Goal: Check status

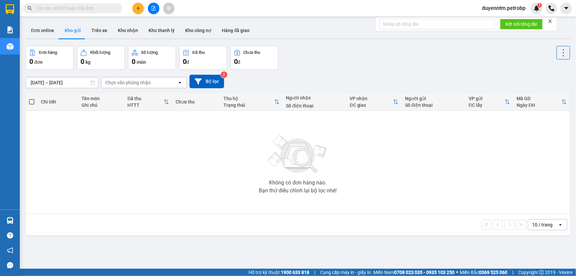
click at [81, 7] on input "text" at bounding box center [75, 8] width 78 height 7
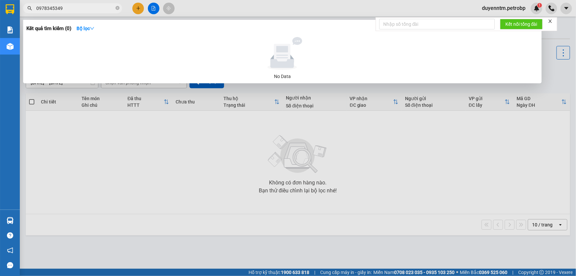
click at [53, 8] on input "0978345349" at bounding box center [75, 8] width 78 height 7
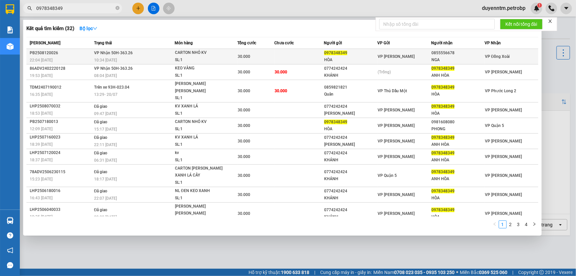
type input "0978348349"
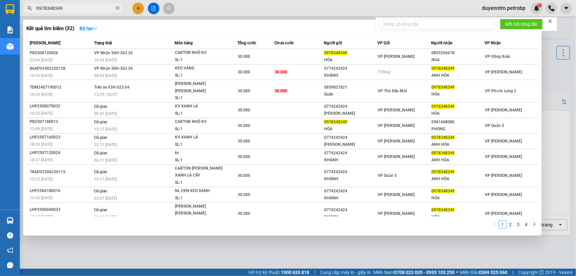
click at [177, 56] on div "SL: 1" at bounding box center [199, 59] width 49 height 7
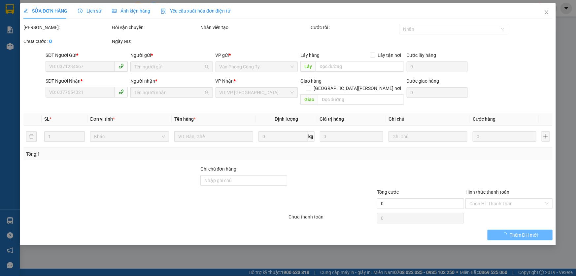
type input "0978348349"
type input "HÒA"
type input "0855556678"
type input "NGA"
type input "30.000"
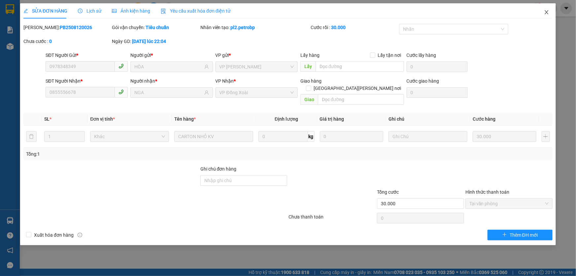
click at [544, 13] on icon "close" at bounding box center [546, 12] width 5 height 5
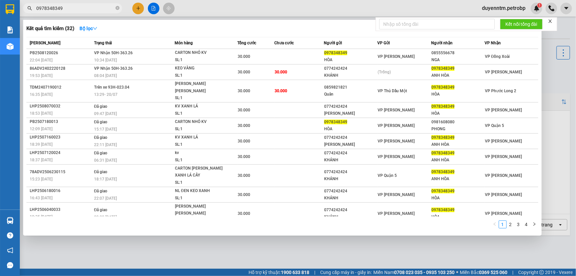
click at [76, 8] on input "0978348349" at bounding box center [75, 8] width 78 height 7
click at [119, 7] on icon "close-circle" at bounding box center [117, 8] width 4 height 4
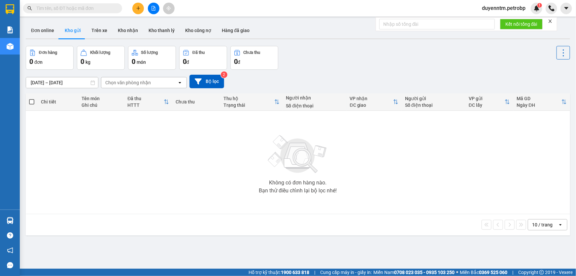
click at [75, 7] on input "text" at bounding box center [75, 8] width 78 height 7
click at [86, 10] on input "text" at bounding box center [75, 8] width 78 height 7
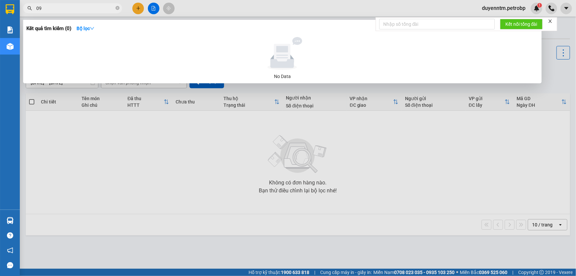
type input "0"
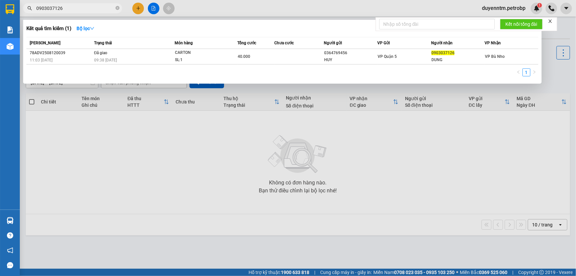
click at [254, 132] on div at bounding box center [288, 138] width 576 height 276
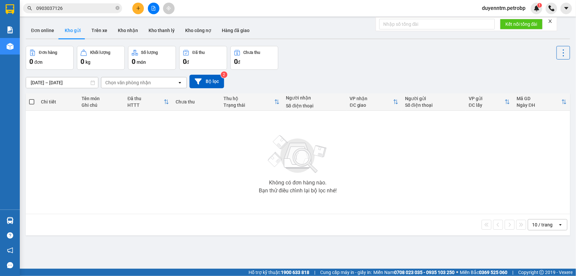
click at [72, 12] on span "0903037126" at bounding box center [72, 8] width 99 height 10
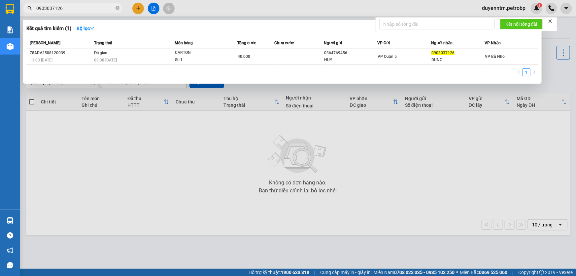
click at [73, 10] on input "0903037126" at bounding box center [75, 8] width 78 height 7
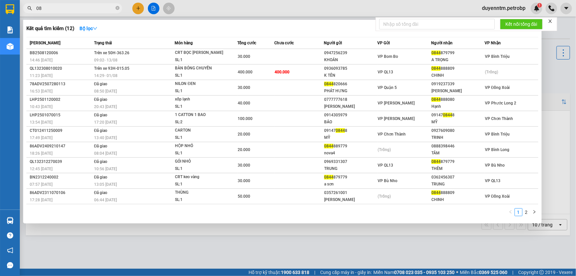
type input "0"
